Goal: Transaction & Acquisition: Purchase product/service

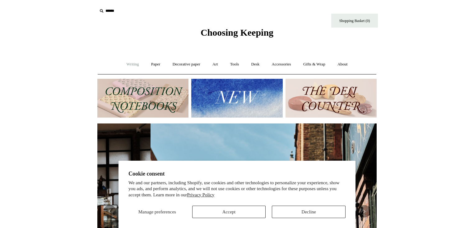
click at [124, 62] on link "Writing +" at bounding box center [133, 64] width 24 height 16
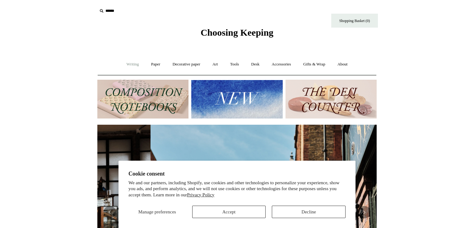
scroll to position [0, 279]
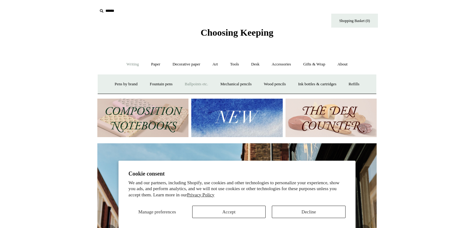
click at [197, 84] on link "Ballpoints etc. +" at bounding box center [196, 84] width 34 height 16
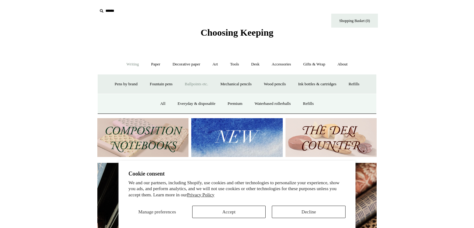
scroll to position [0, 558]
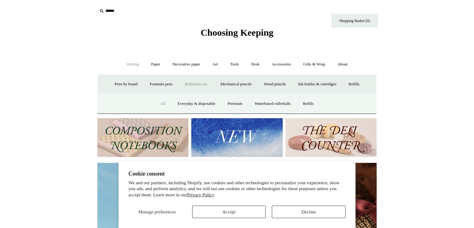
click at [158, 105] on link "All" at bounding box center [162, 104] width 16 height 16
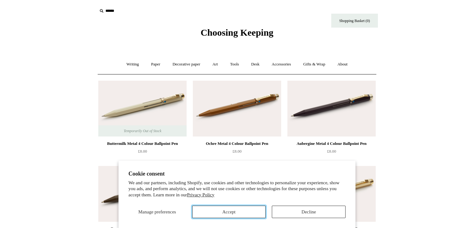
click at [242, 215] on button "Accept" at bounding box center [229, 212] width 74 height 12
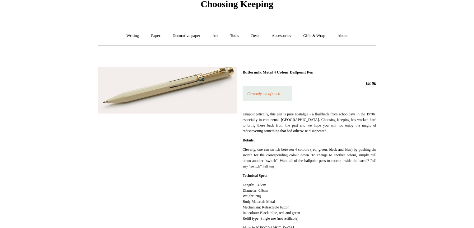
scroll to position [30, 0]
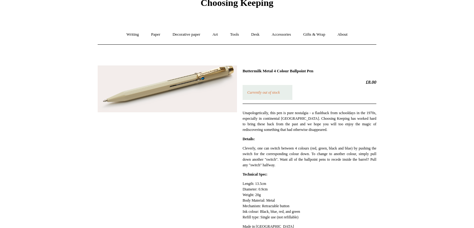
click at [190, 87] on img at bounding box center [167, 89] width 139 height 47
